Goal: Information Seeking & Learning: Learn about a topic

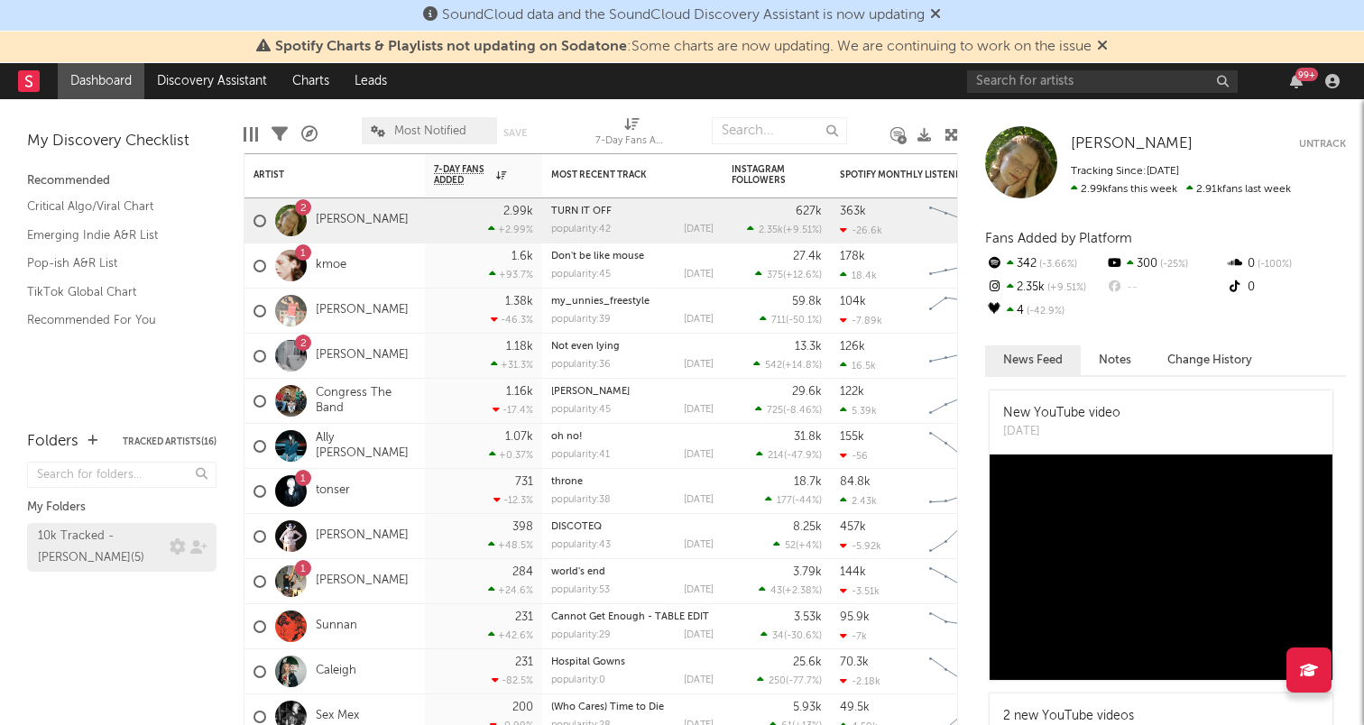
click at [124, 538] on div "10k Tracked - [PERSON_NAME] ( 5 )" at bounding box center [101, 547] width 127 height 43
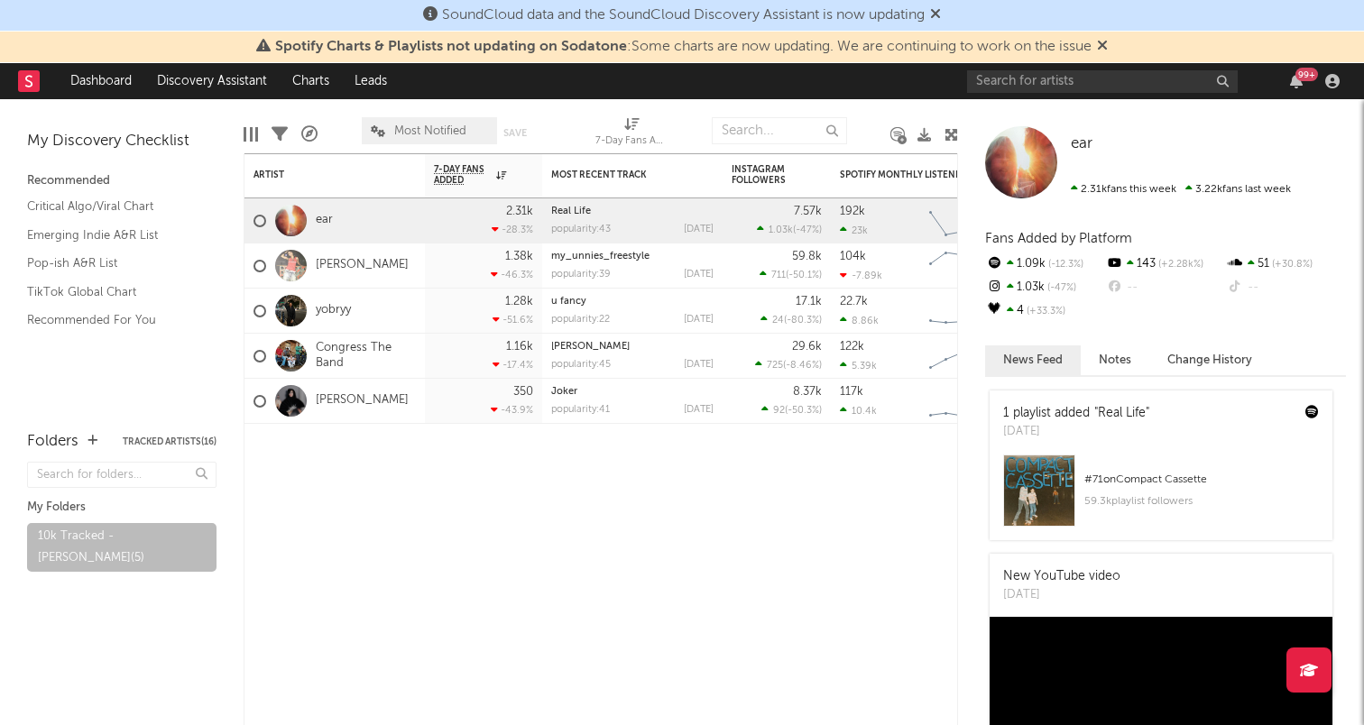
click at [131, 147] on div "My Discovery Checklist" at bounding box center [121, 142] width 189 height 22
click at [1026, 83] on input "text" at bounding box center [1102, 81] width 271 height 23
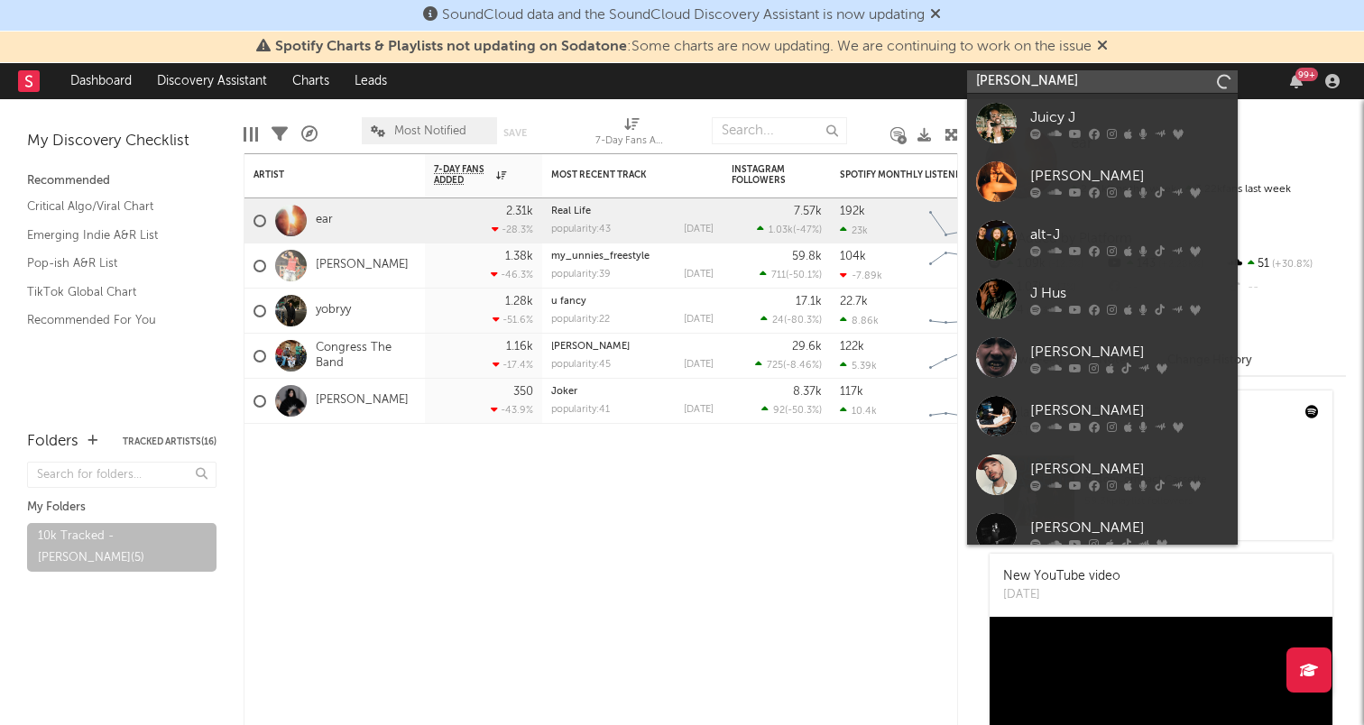
type input "[PERSON_NAME]"
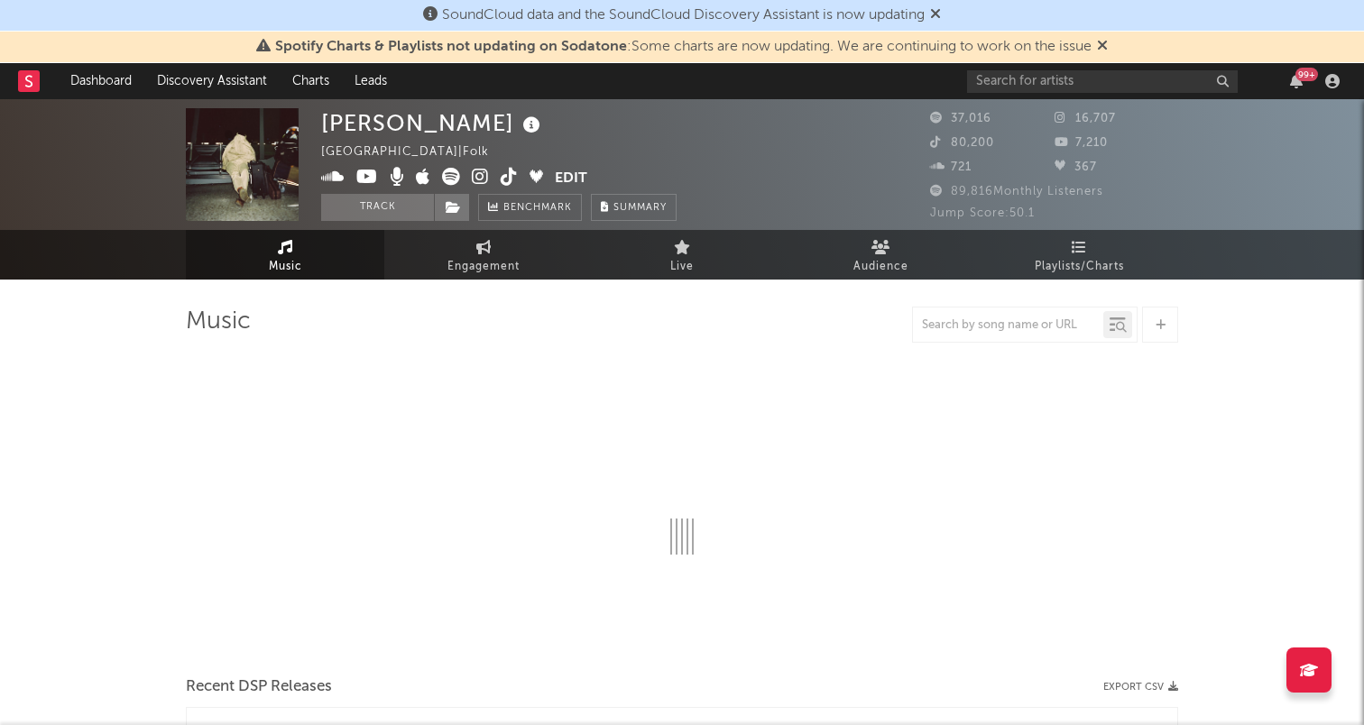
select select "6m"
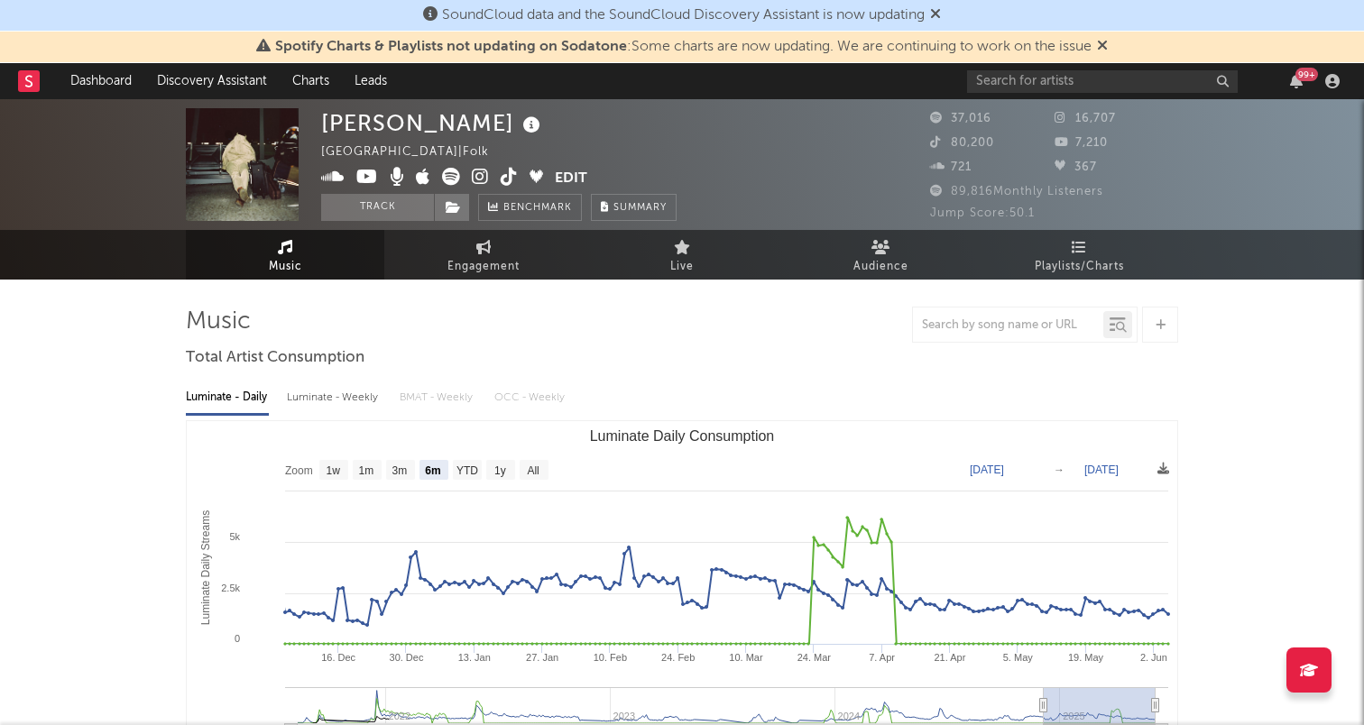
scroll to position [1, 0]
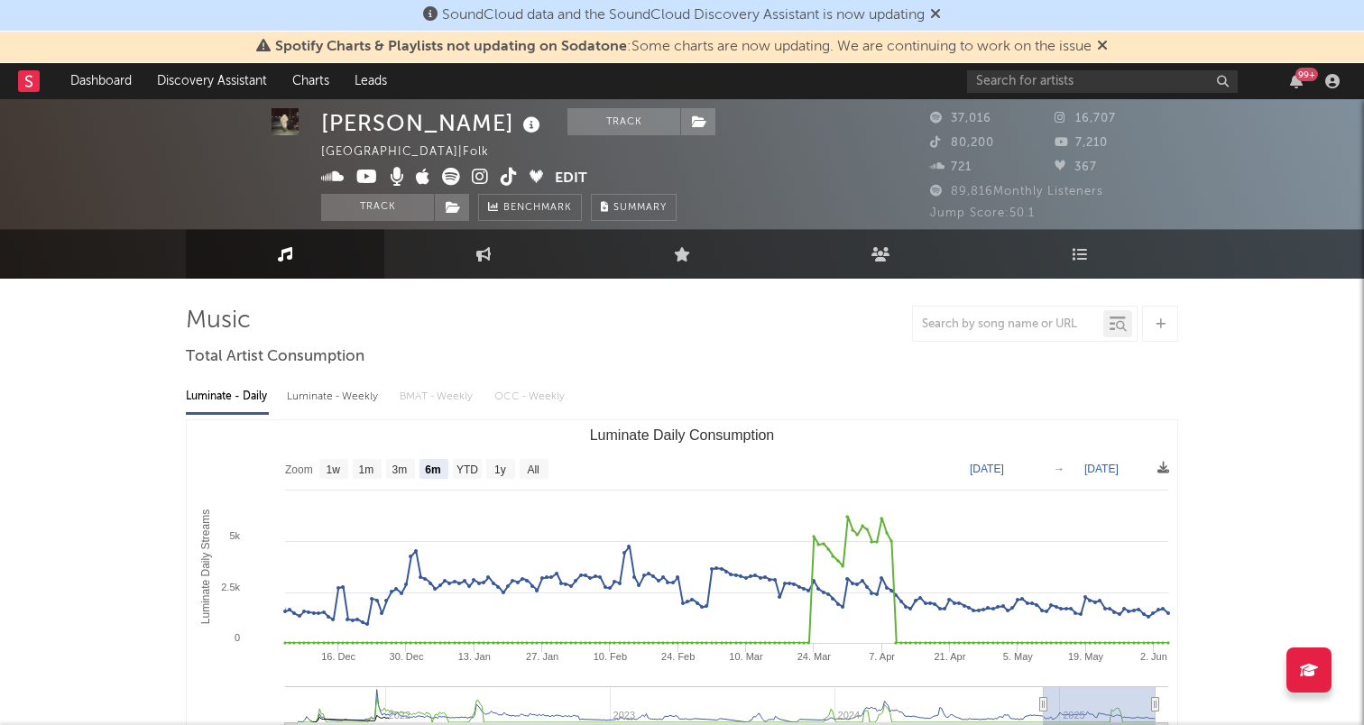
click at [1077, 97] on div "99 +" at bounding box center [1156, 81] width 379 height 36
click at [1055, 80] on input "text" at bounding box center [1102, 81] width 271 height 23
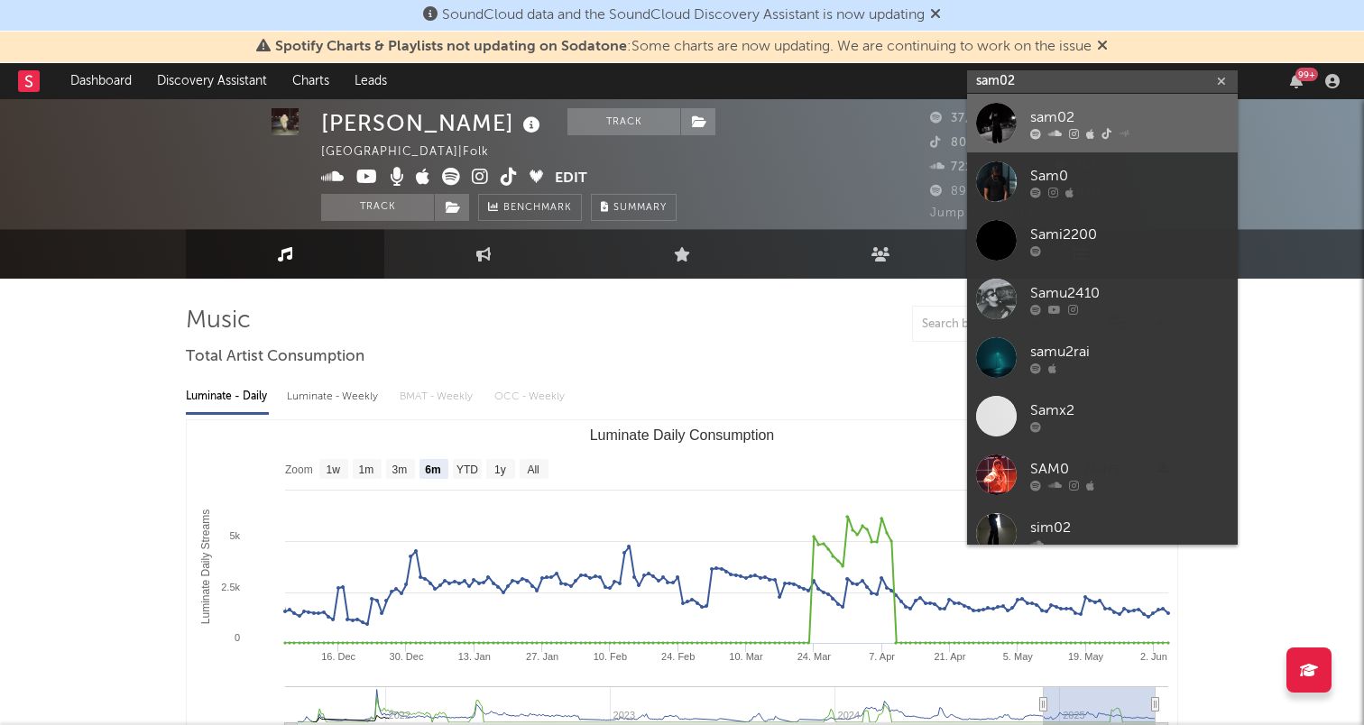
type input "sam02"
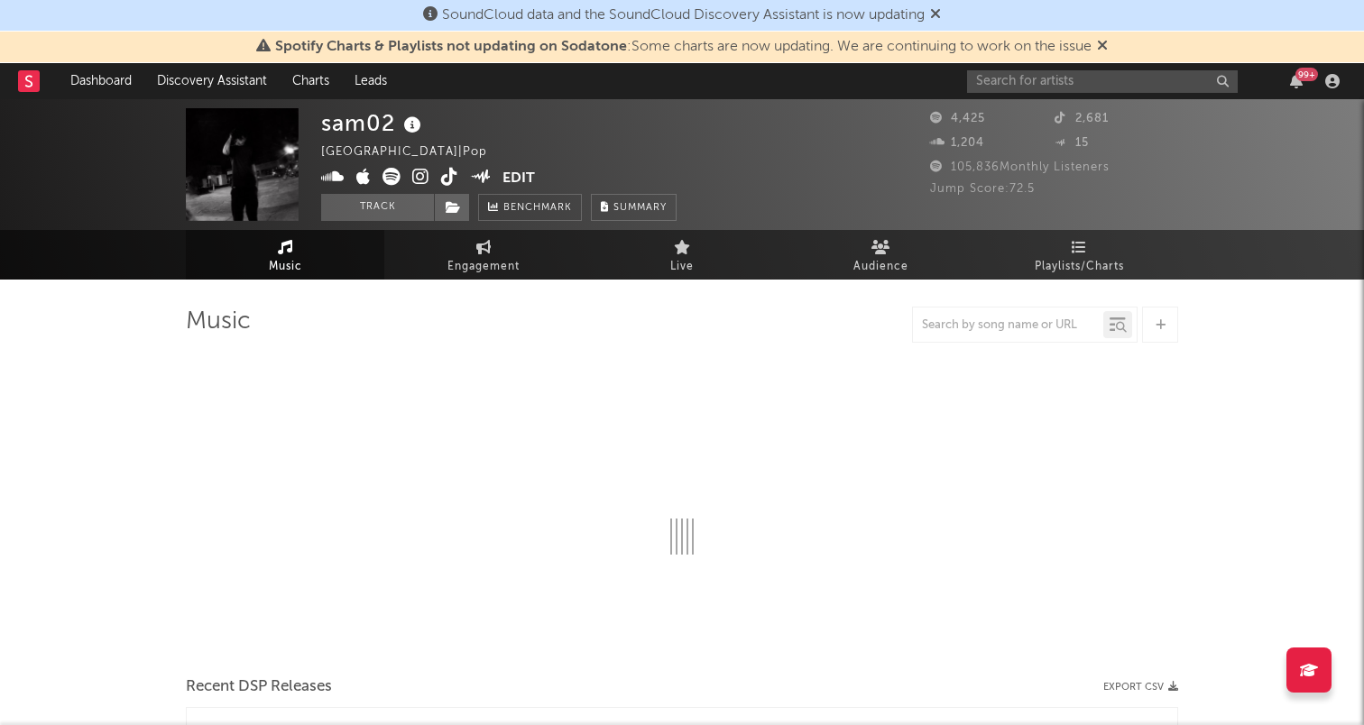
select select "6m"
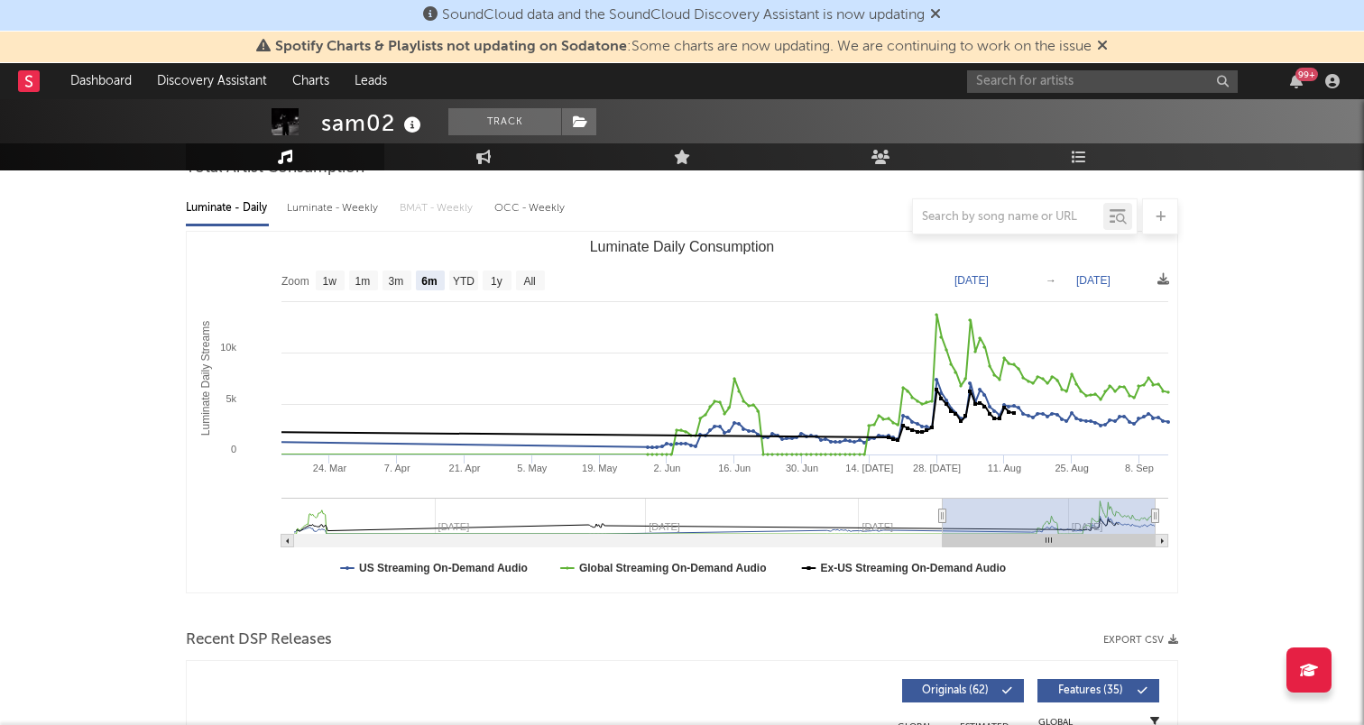
scroll to position [212, 0]
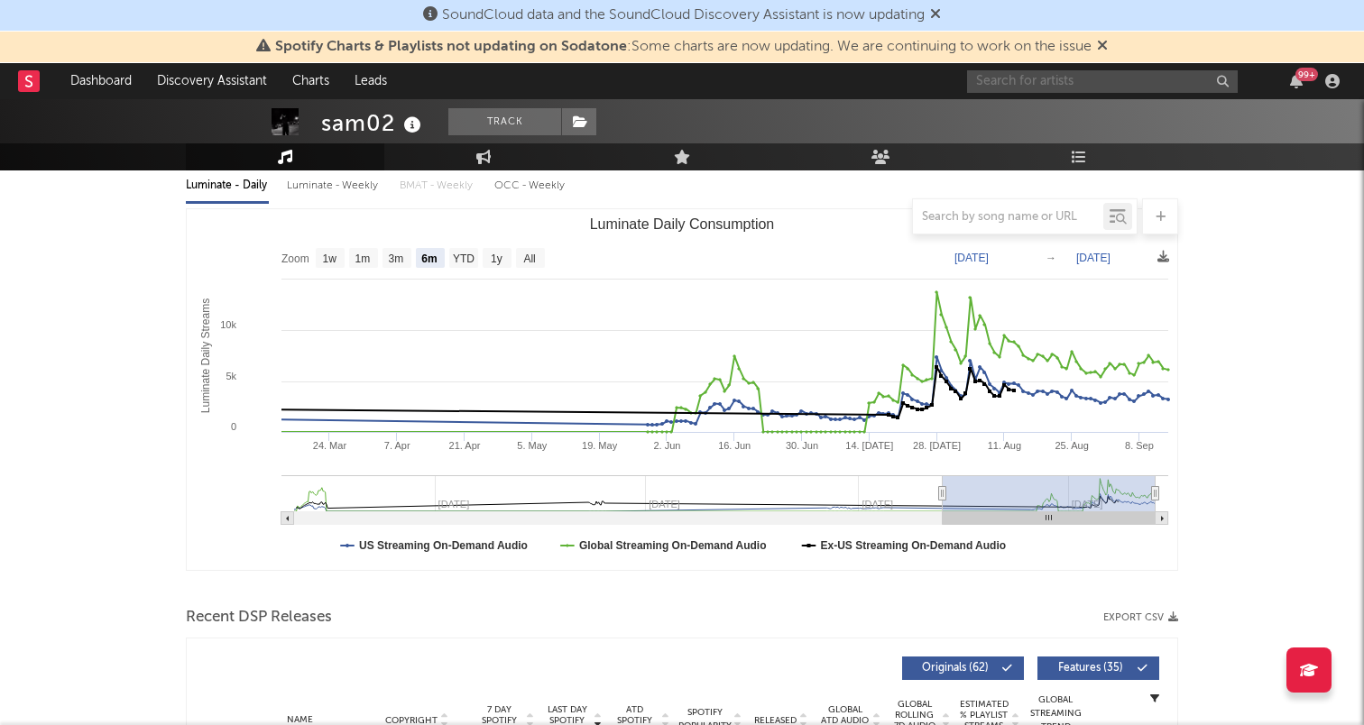
click at [1036, 77] on input "text" at bounding box center [1102, 81] width 271 height 23
type input "sam02"
